Goal: Transaction & Acquisition: Purchase product/service

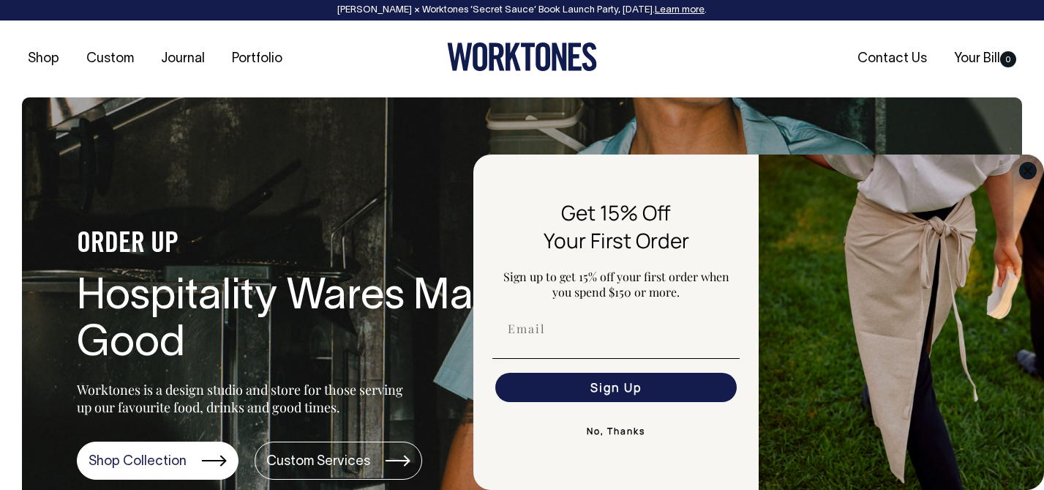
click at [1030, 174] on circle "Close dialog" at bounding box center [1028, 170] width 17 height 17
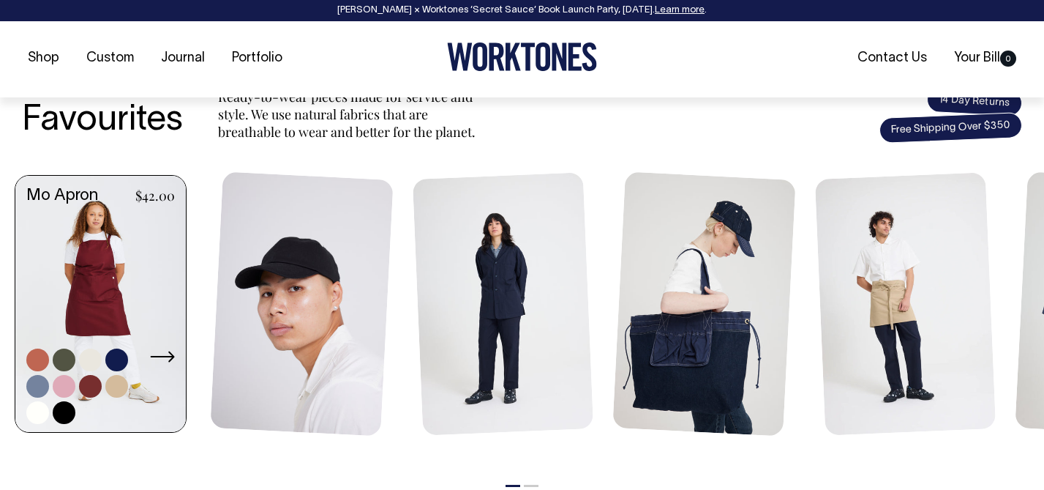
scroll to position [585, 0]
click at [108, 236] on link at bounding box center [100, 304] width 171 height 259
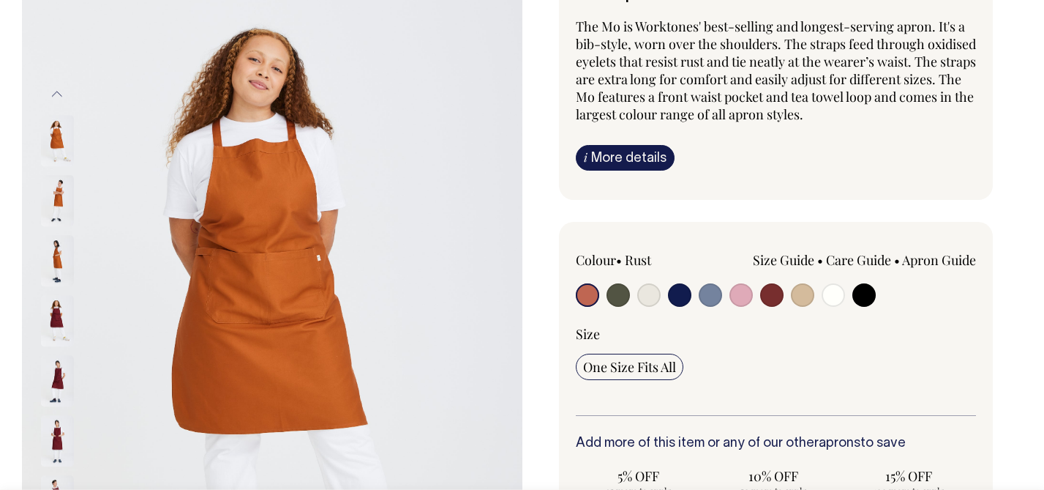
scroll to position [152, 0]
click at [772, 296] on input "radio" at bounding box center [771, 294] width 23 height 23
radio input "true"
select select "Burgundy"
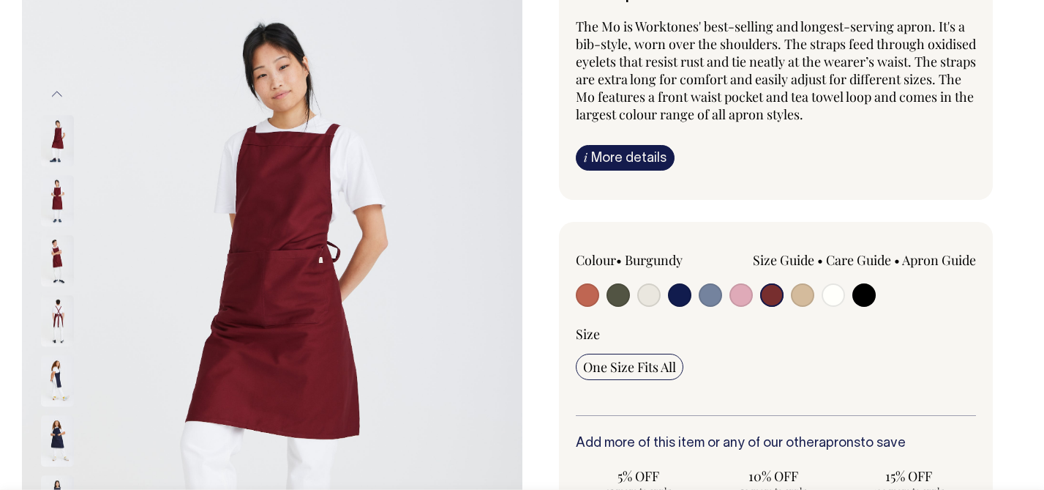
click at [791, 283] on input "radio" at bounding box center [802, 294] width 23 height 23
radio input "true"
select select "Khaki"
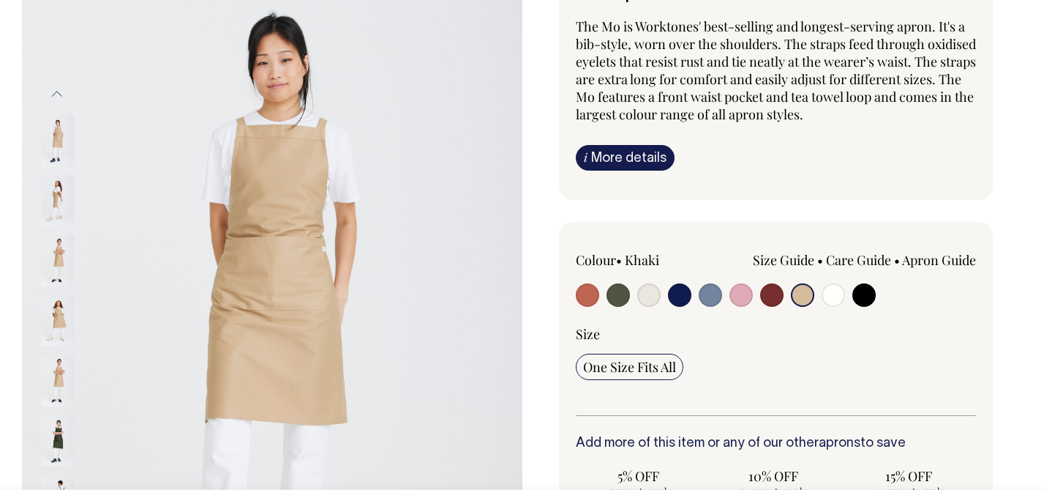
click at [822, 283] on input "radio" at bounding box center [833, 294] width 23 height 23
radio input "true"
select select "Off-White"
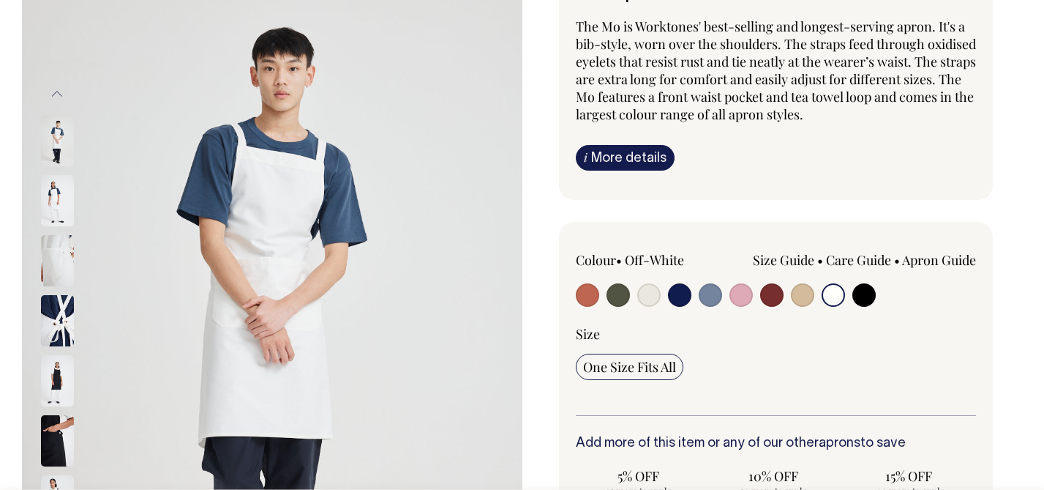
click at [791, 283] on input "radio" at bounding box center [802, 294] width 23 height 23
radio input "true"
select select "Khaki"
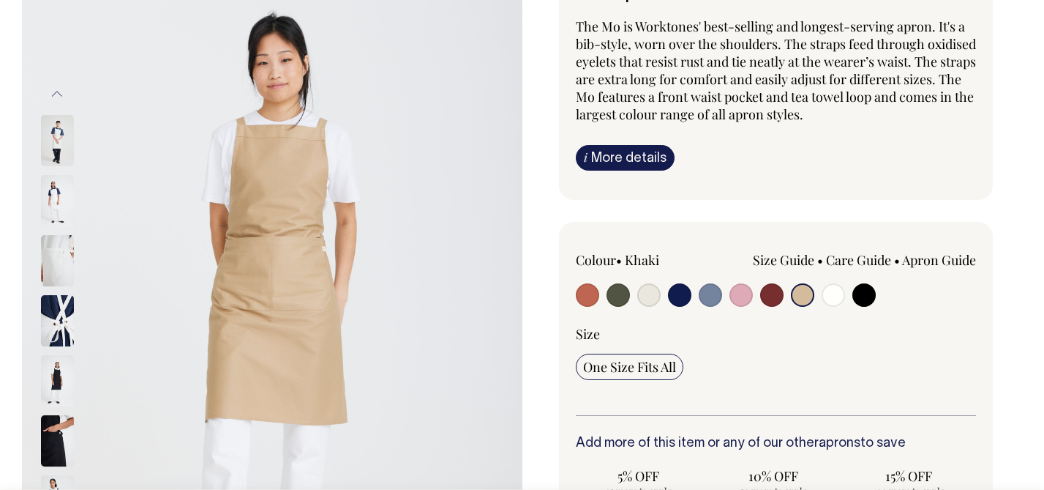
click at [760, 283] on input "radio" at bounding box center [771, 294] width 23 height 23
radio input "true"
select select "Burgundy"
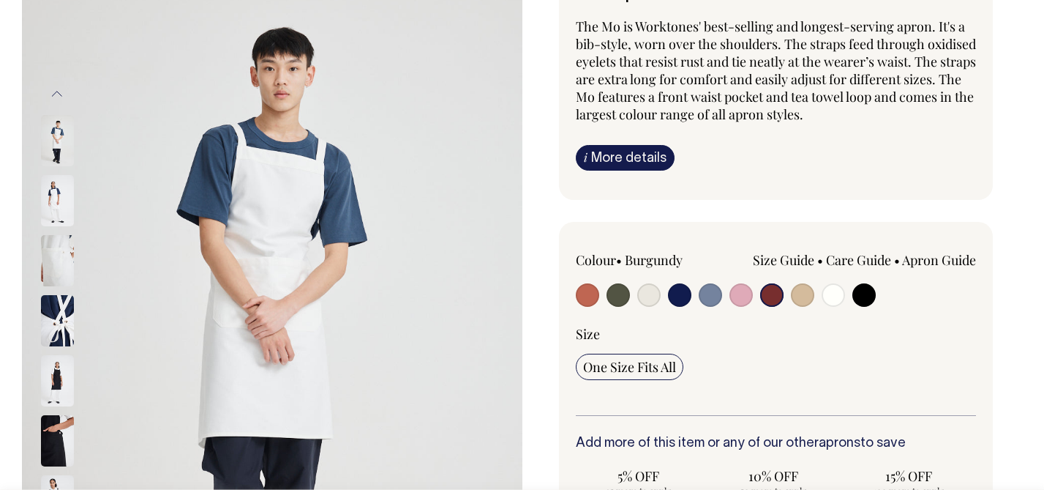
click at [730, 283] on input "radio" at bounding box center [741, 294] width 23 height 23
radio input "true"
select select "Pink"
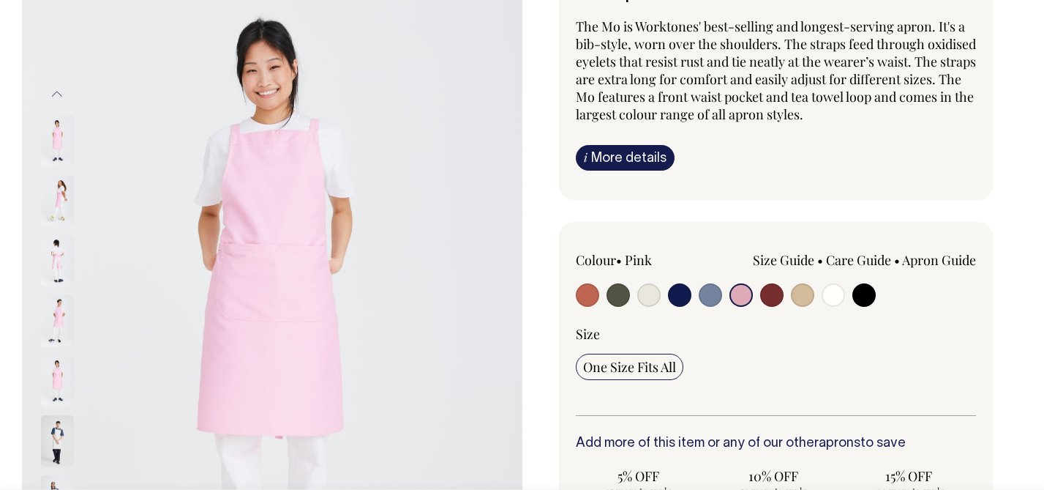
click at [699, 283] on input "radio" at bounding box center [710, 294] width 23 height 23
radio input "true"
select select "Blue/Grey"
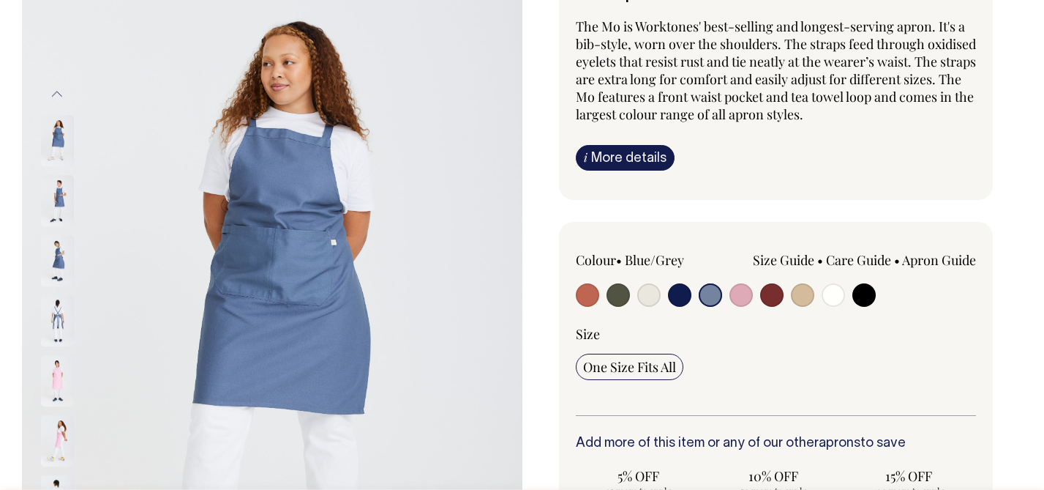
click at [730, 283] on input "radio" at bounding box center [741, 294] width 23 height 23
radio input "true"
select select "Pink"
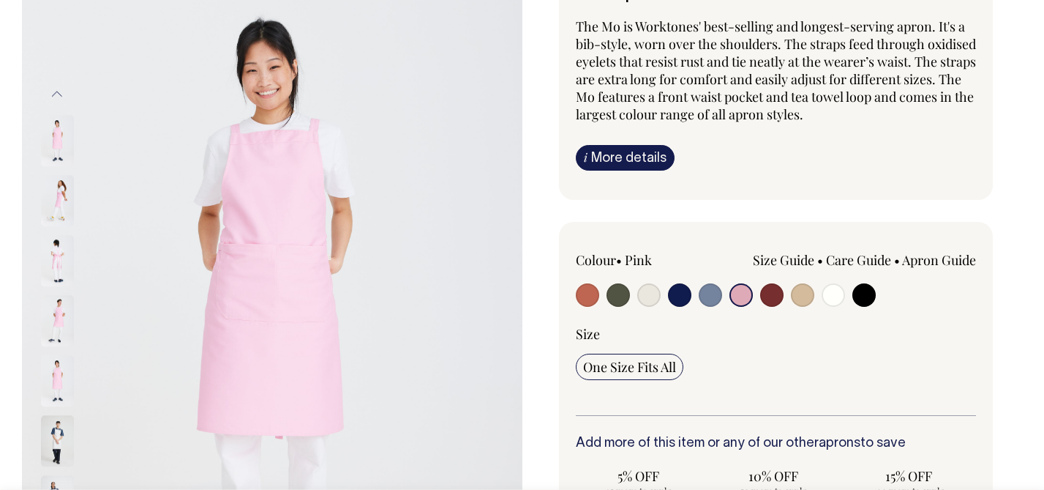
click at [760, 283] on input "radio" at bounding box center [771, 294] width 23 height 23
radio input "true"
select select "Burgundy"
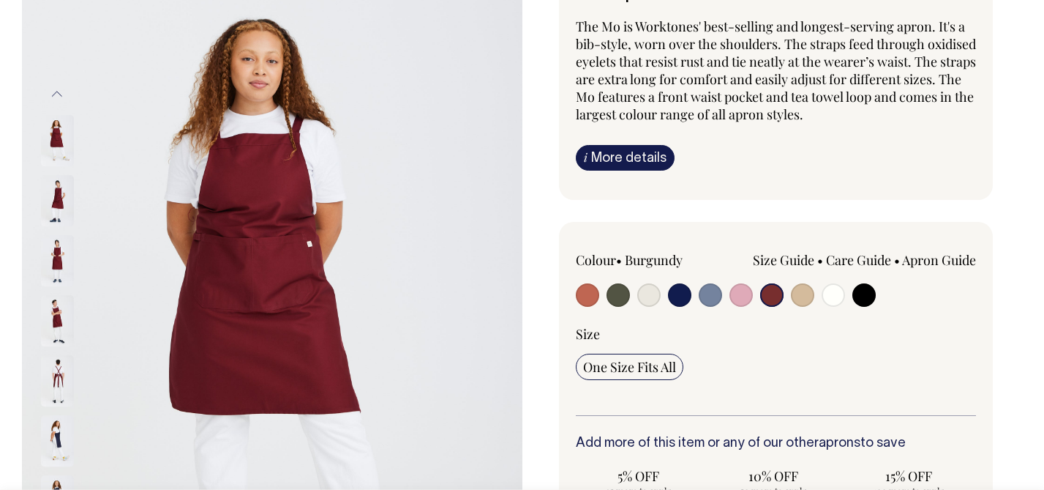
click at [791, 283] on input "radio" at bounding box center [802, 294] width 23 height 23
radio input "true"
select select "Khaki"
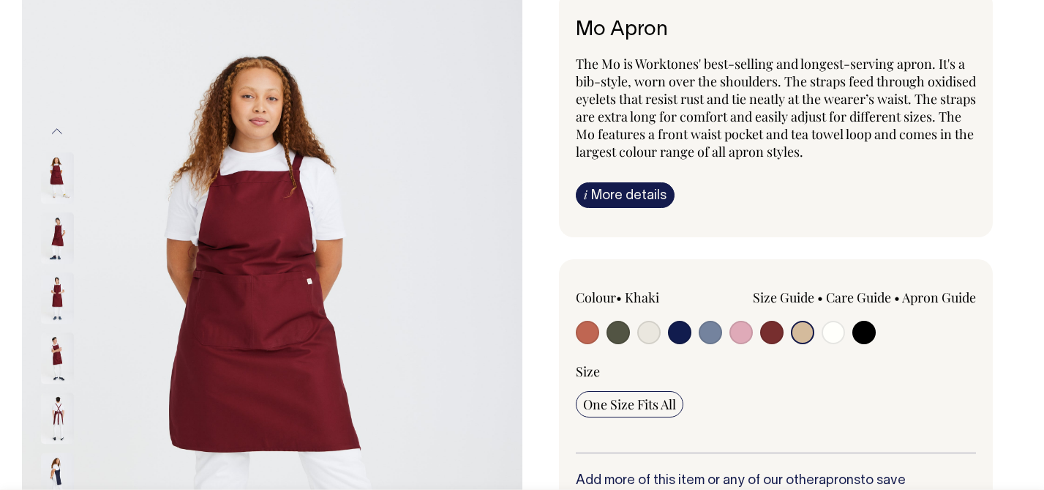
scroll to position [116, 0]
click at [775, 329] on input "radio" at bounding box center [771, 331] width 23 height 23
radio input "true"
select select "Burgundy"
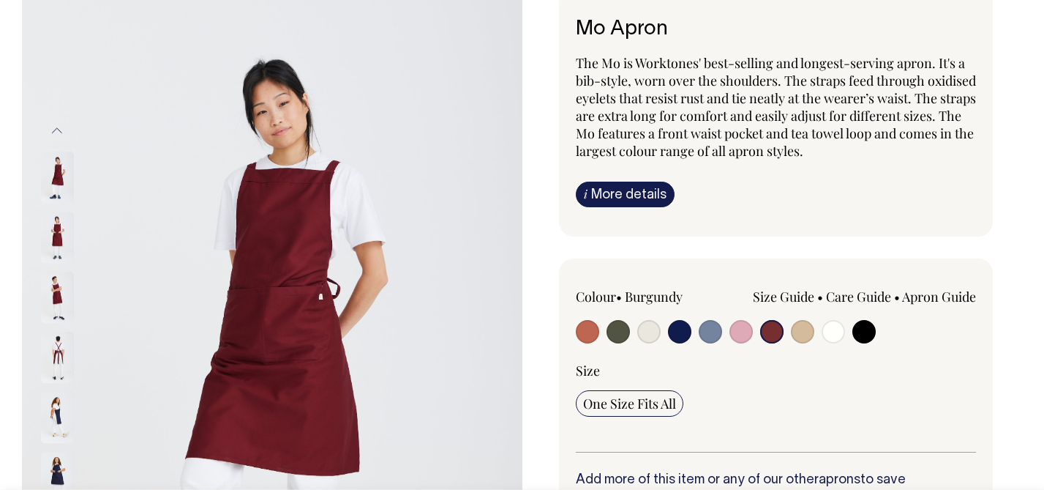
click at [775, 329] on input "radio" at bounding box center [771, 331] width 23 height 23
click at [65, 365] on img at bounding box center [57, 357] width 33 height 51
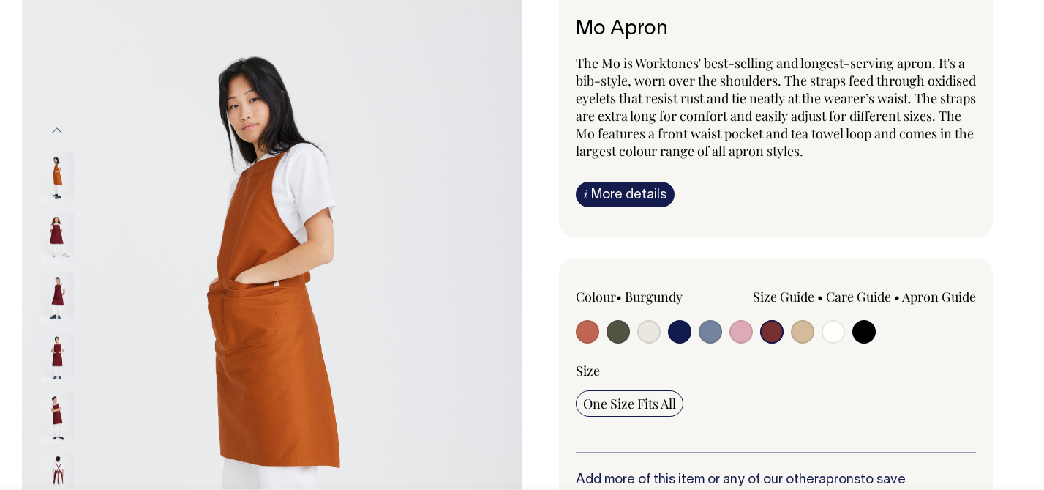
click at [779, 334] on input "radio" at bounding box center [771, 331] width 23 height 23
click at [762, 333] on input "radio" at bounding box center [771, 331] width 23 height 23
click at [50, 236] on img at bounding box center [57, 237] width 33 height 51
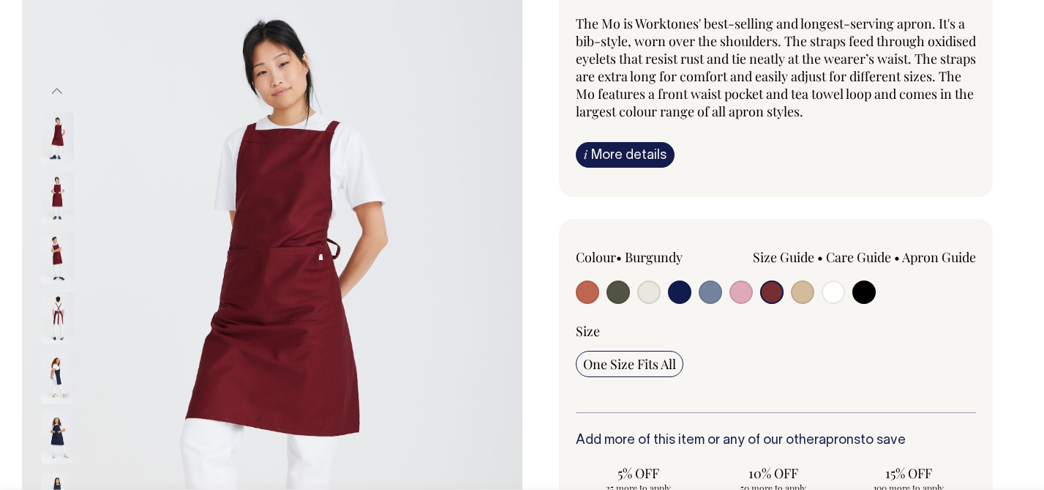
scroll to position [156, 0]
